Goal: Task Accomplishment & Management: Use online tool/utility

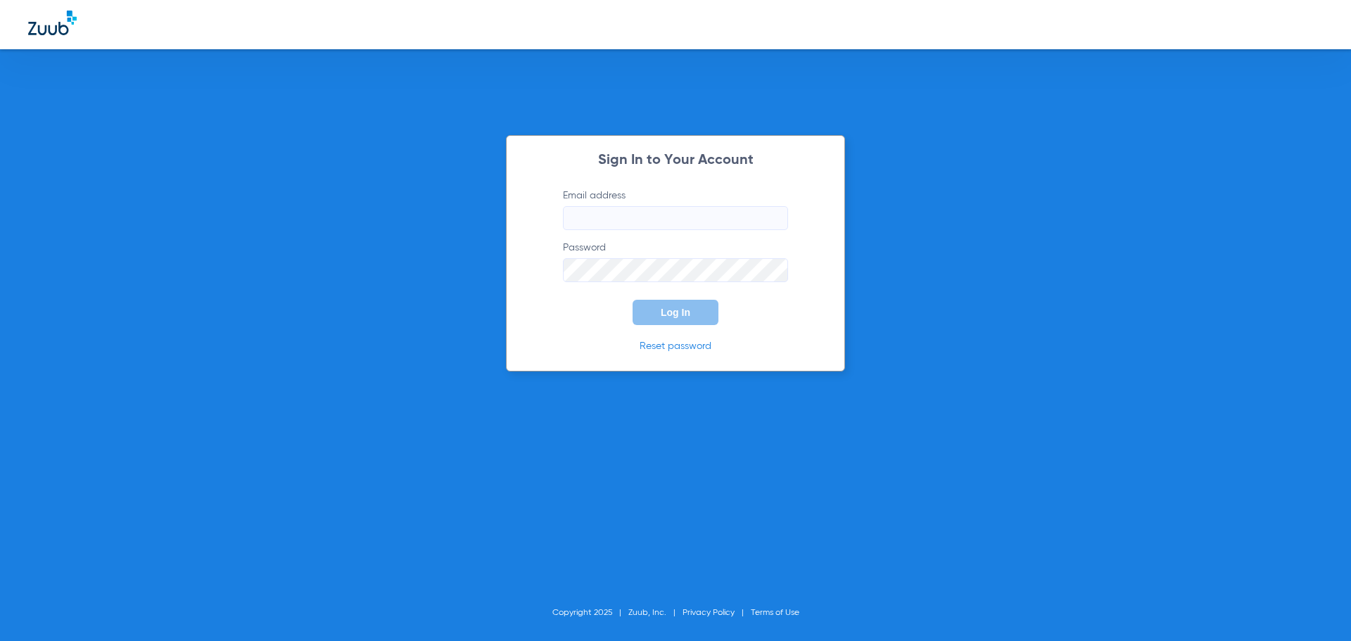
type input "[EMAIL_ADDRESS][DOMAIN_NAME]"
drag, startPoint x: 665, startPoint y: 331, endPoint x: 662, endPoint y: 322, distance: 10.2
click at [665, 329] on div "Sign In to Your Account Email address [EMAIL_ADDRESS][DOMAIN_NAME] Password Log…" at bounding box center [675, 253] width 339 height 236
click at [659, 312] on button "Log In" at bounding box center [676, 312] width 86 height 25
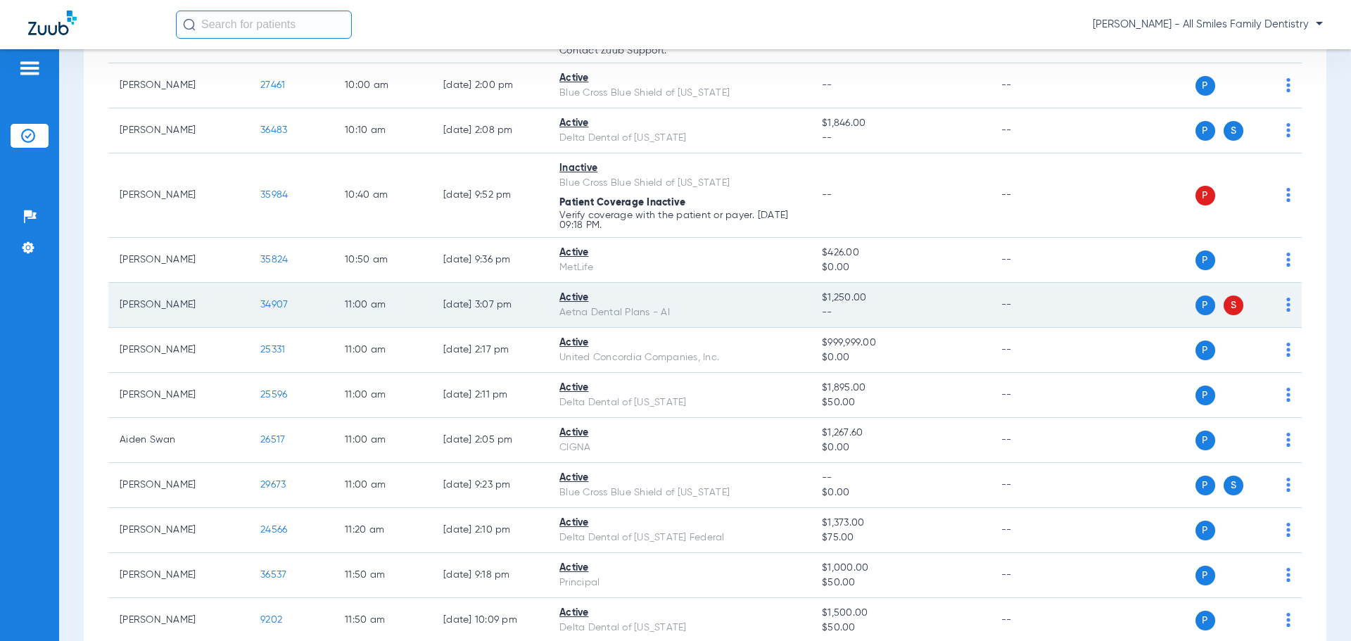
scroll to position [1056, 0]
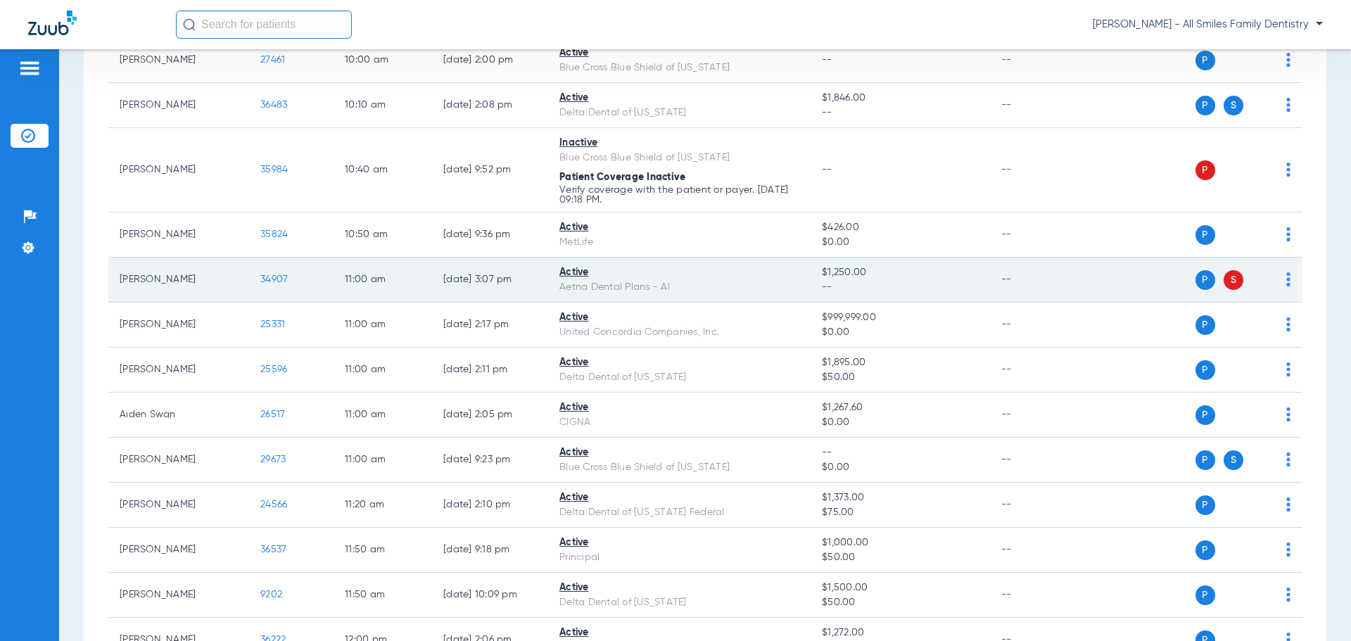
click at [1287, 277] on img at bounding box center [1289, 279] width 4 height 14
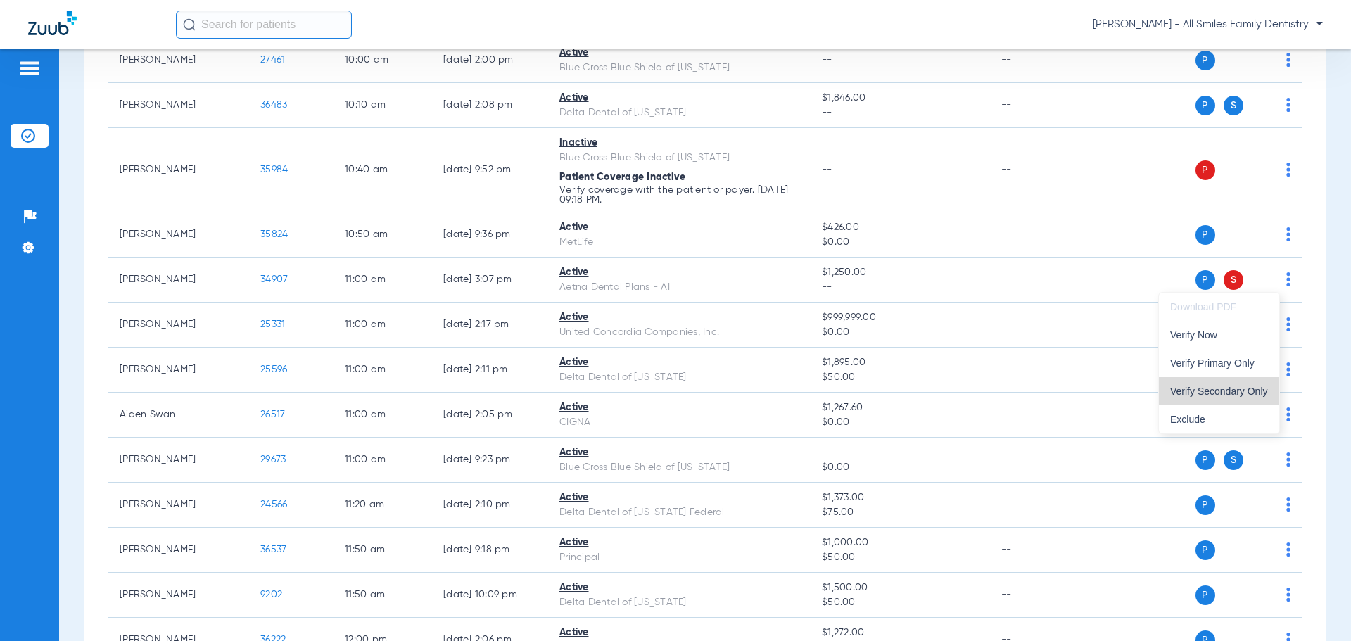
click at [1183, 397] on button "Verify Secondary Only" at bounding box center [1219, 391] width 120 height 28
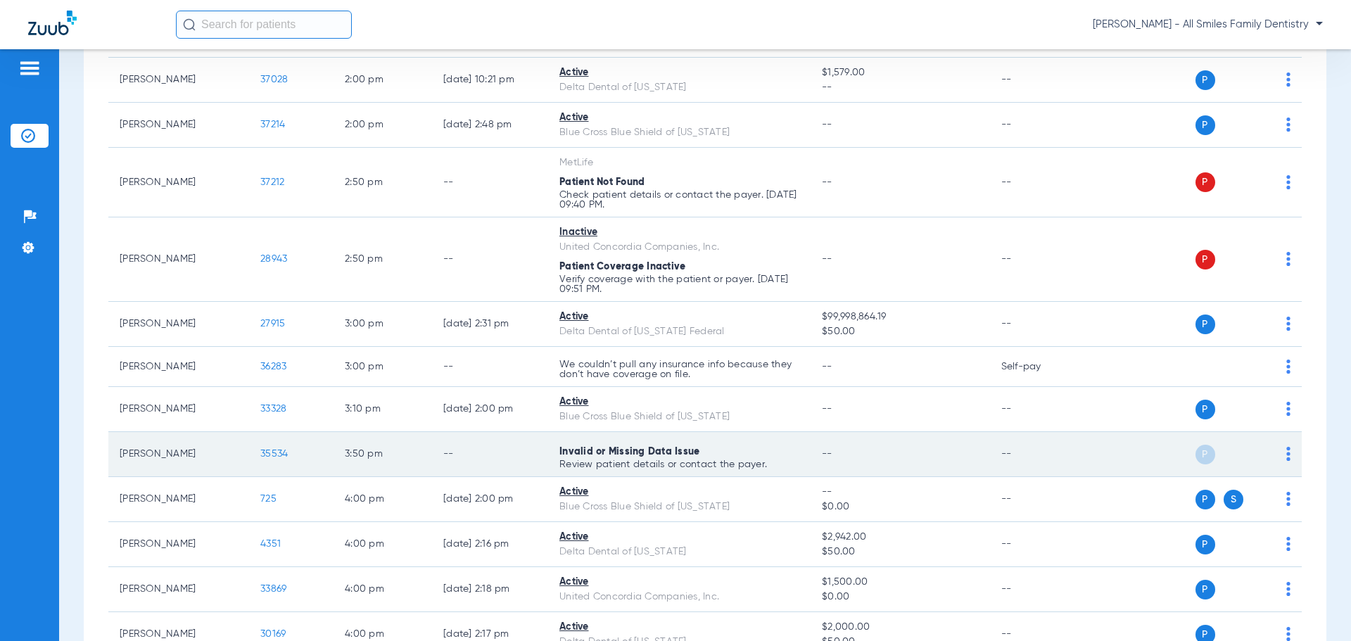
scroll to position [1976, 0]
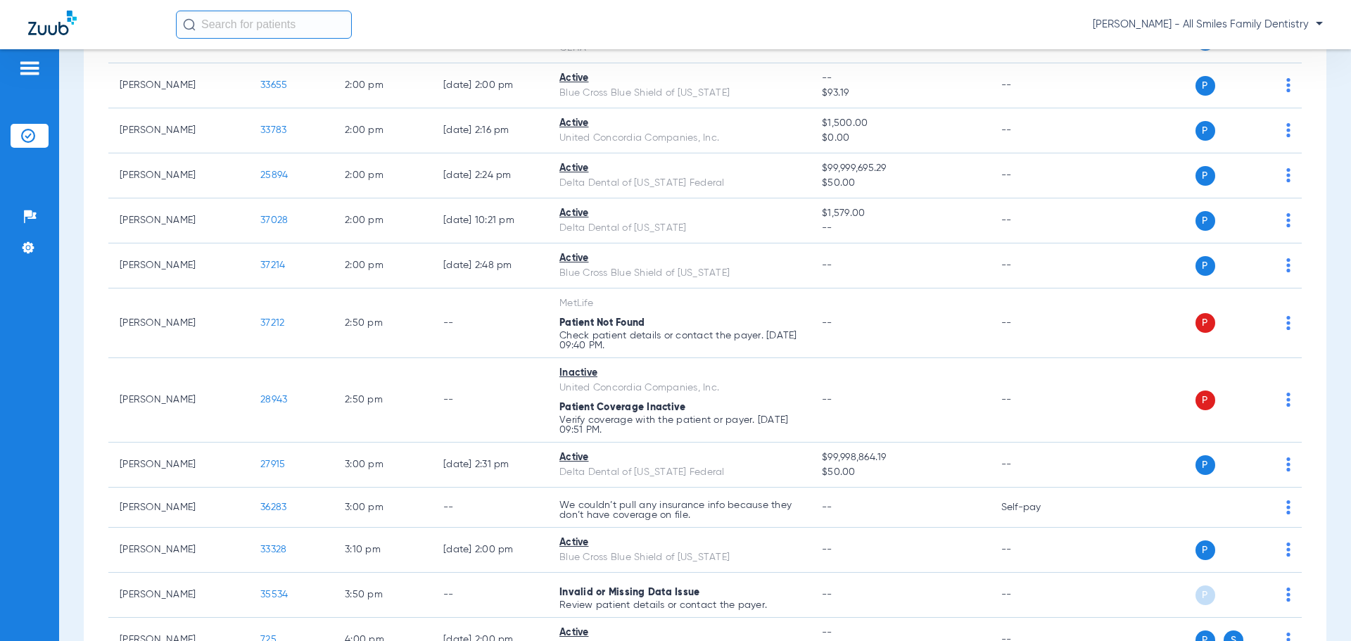
drag, startPoint x: 263, startPoint y: 326, endPoint x: 1346, endPoint y: 388, distance: 1084.2
click at [1351, 412] on div "Schedule Insurance Verification History Last Appt. Sync Time: [DATE] - 07:35 AM…" at bounding box center [705, 345] width 1292 height 592
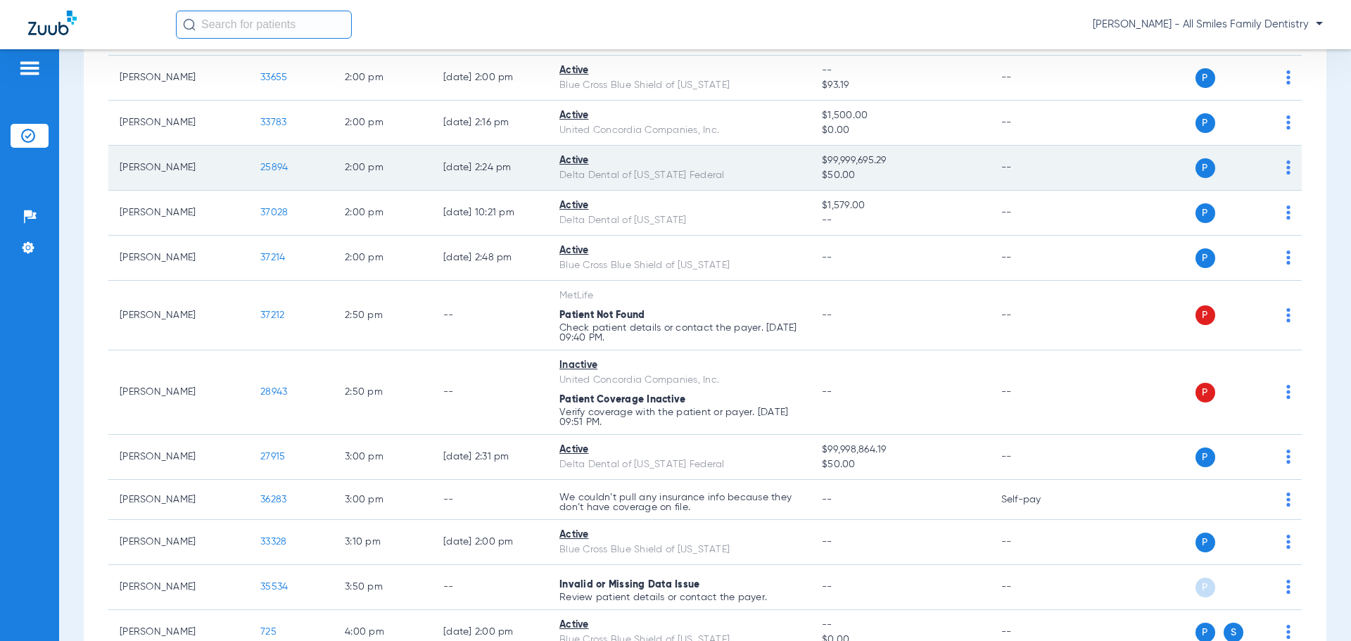
scroll to position [2021, 0]
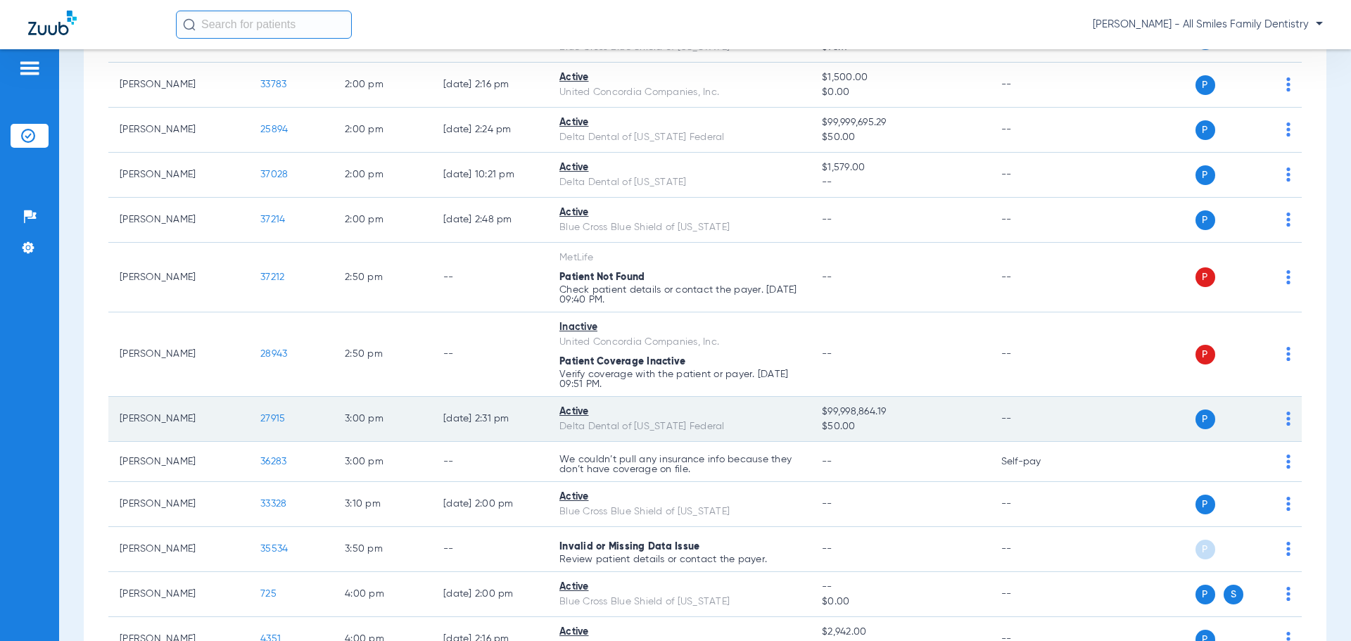
click at [1097, 407] on td "P S" at bounding box center [1193, 419] width 217 height 45
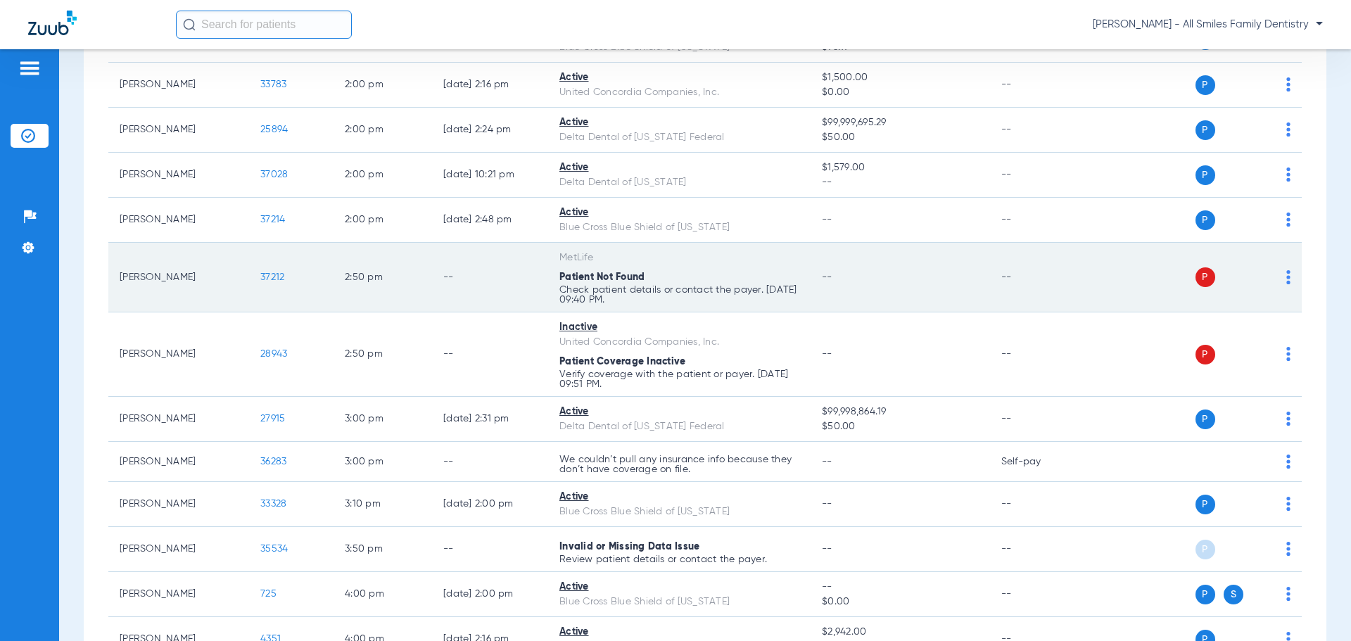
click at [1275, 279] on div "P S" at bounding box center [1188, 277] width 206 height 20
click at [1287, 279] on img at bounding box center [1289, 277] width 4 height 14
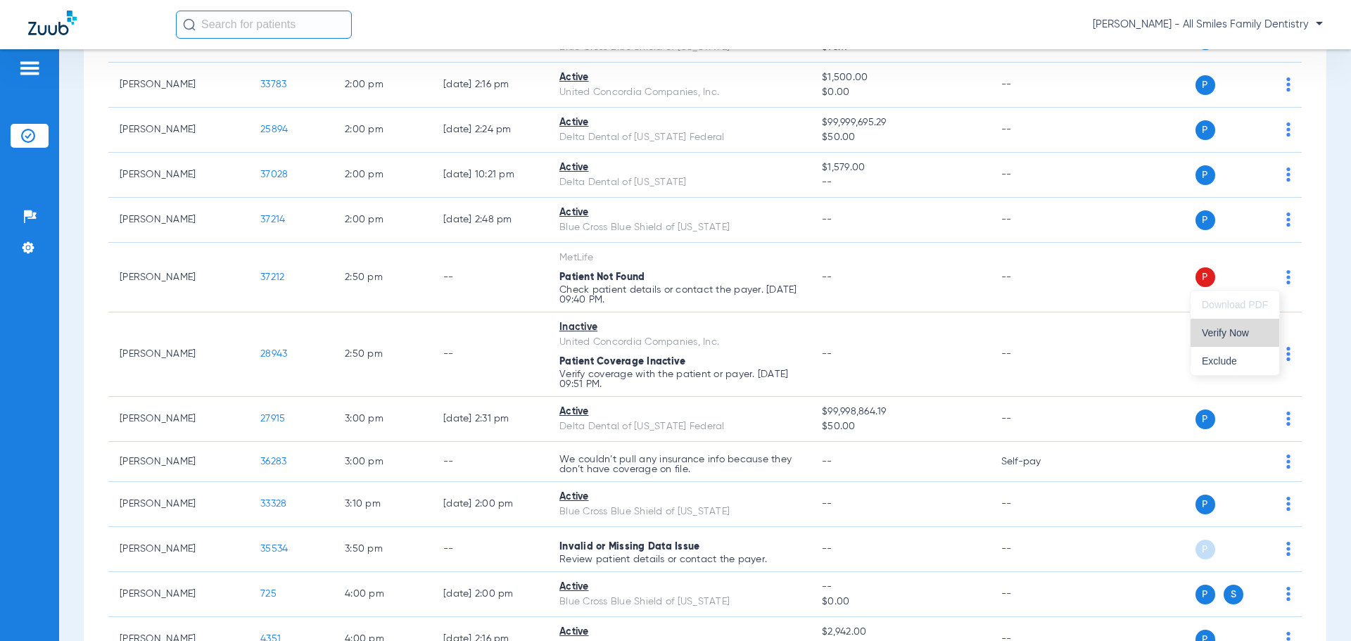
click at [1236, 334] on span "Verify Now" at bounding box center [1235, 333] width 66 height 10
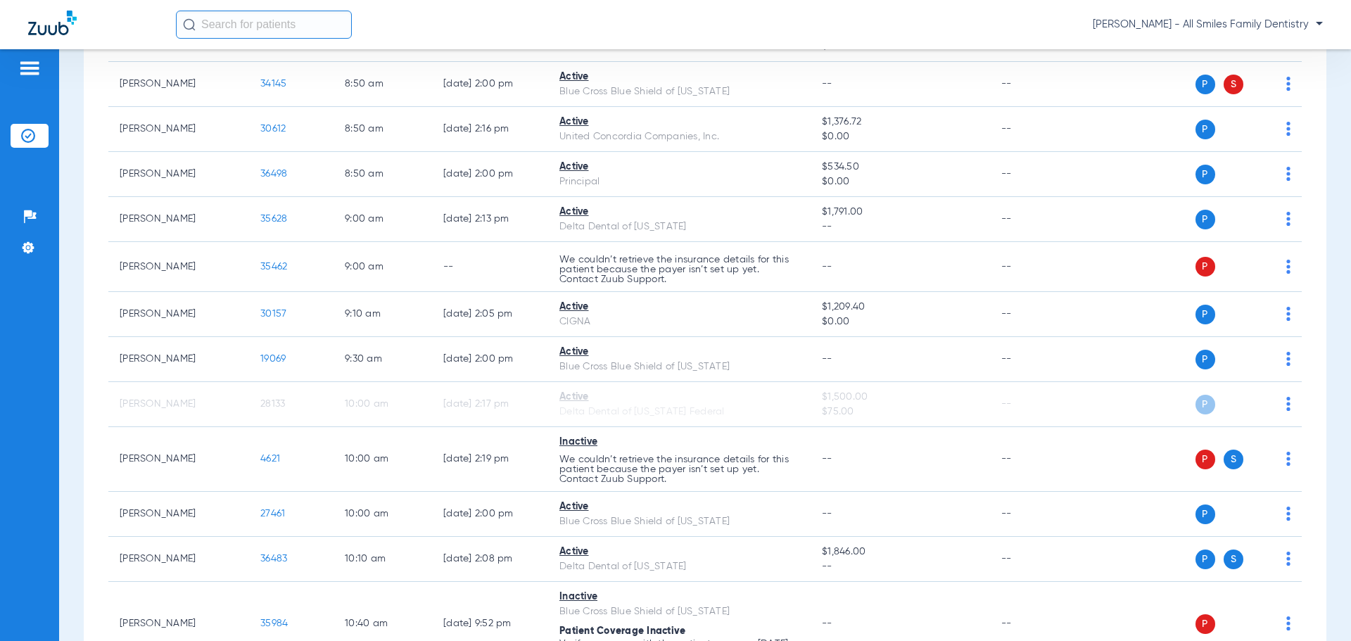
scroll to position [604, 0]
